Goal: Find specific page/section: Find specific page/section

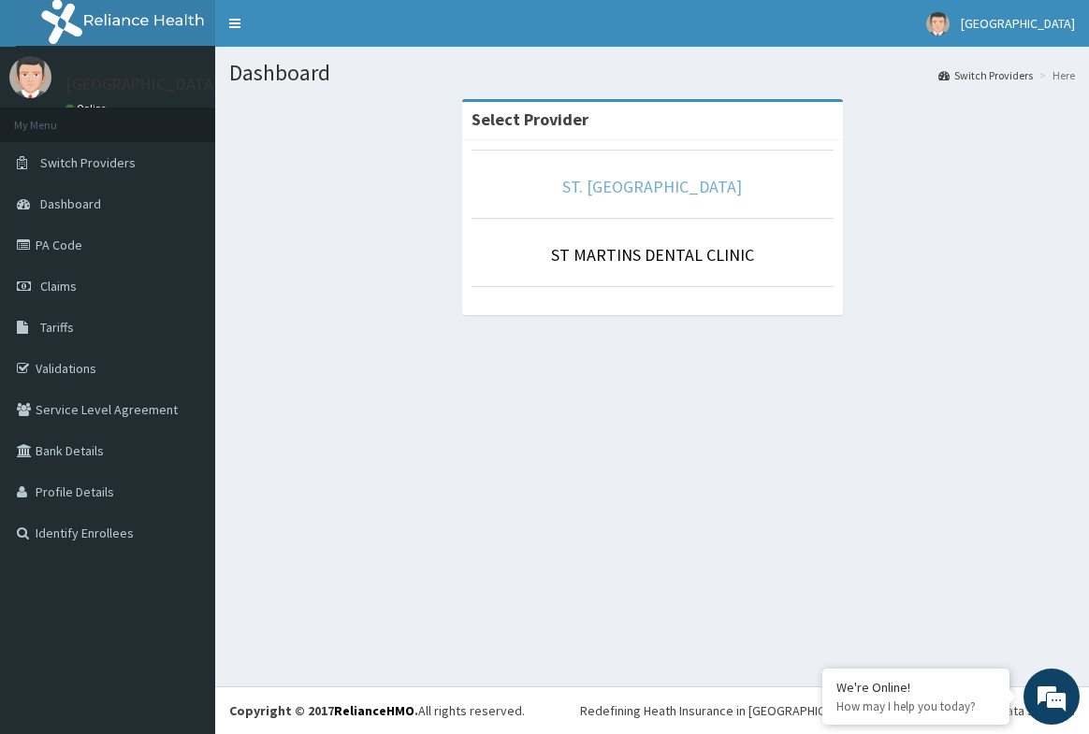
click at [615, 189] on link "ST. [GEOGRAPHIC_DATA]" at bounding box center [652, 187] width 180 height 22
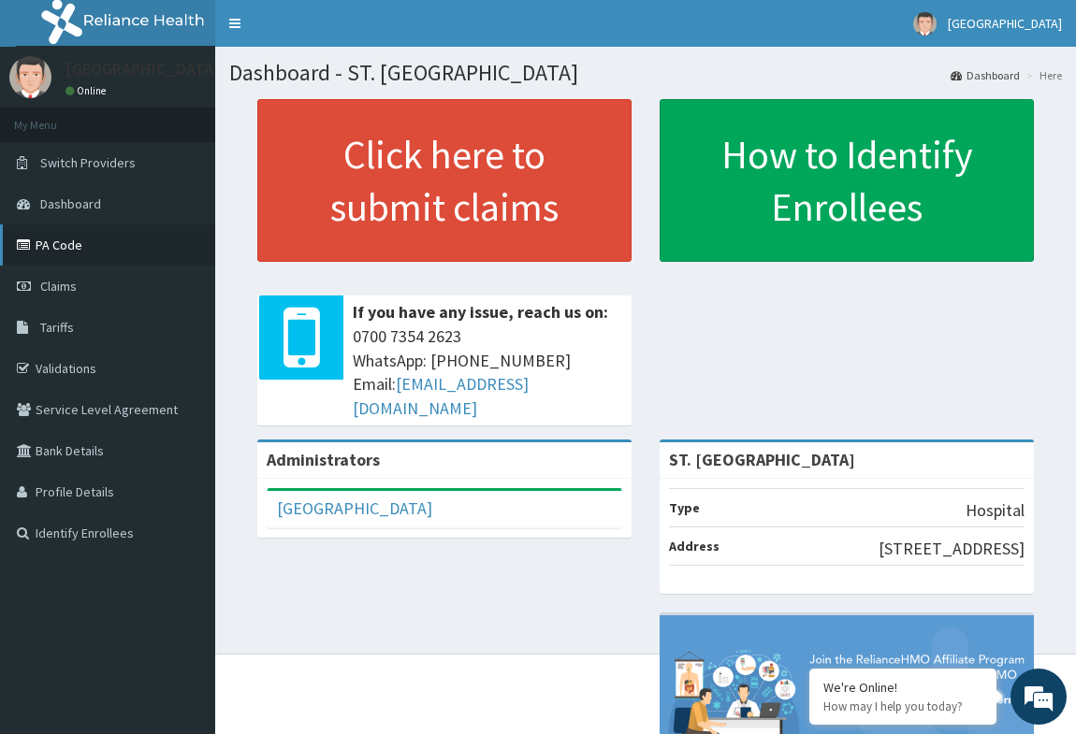
click at [81, 251] on link "PA Code" at bounding box center [107, 245] width 215 height 41
